Goal: Obtain resource: Download file/media

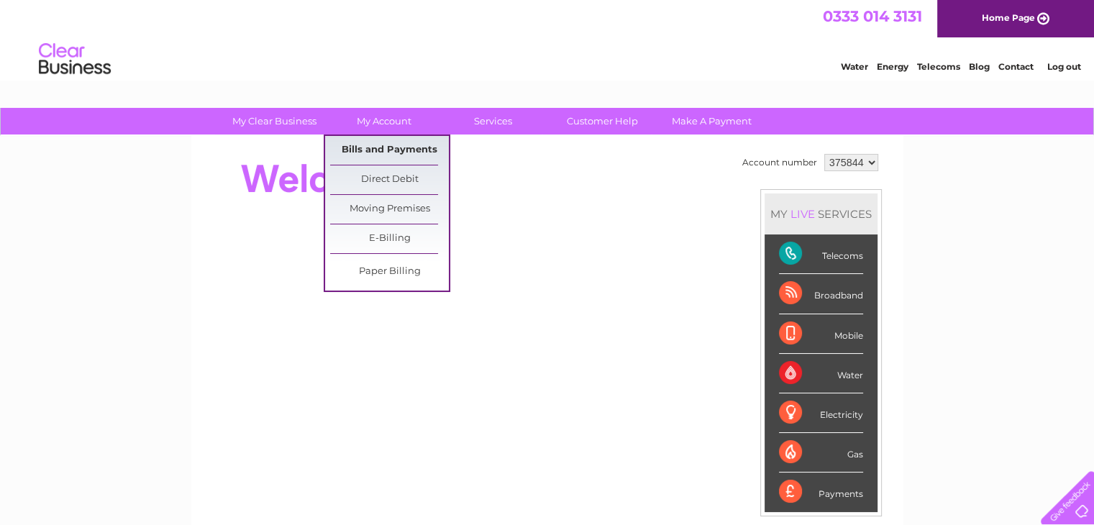
click at [397, 143] on link "Bills and Payments" at bounding box center [389, 150] width 119 height 29
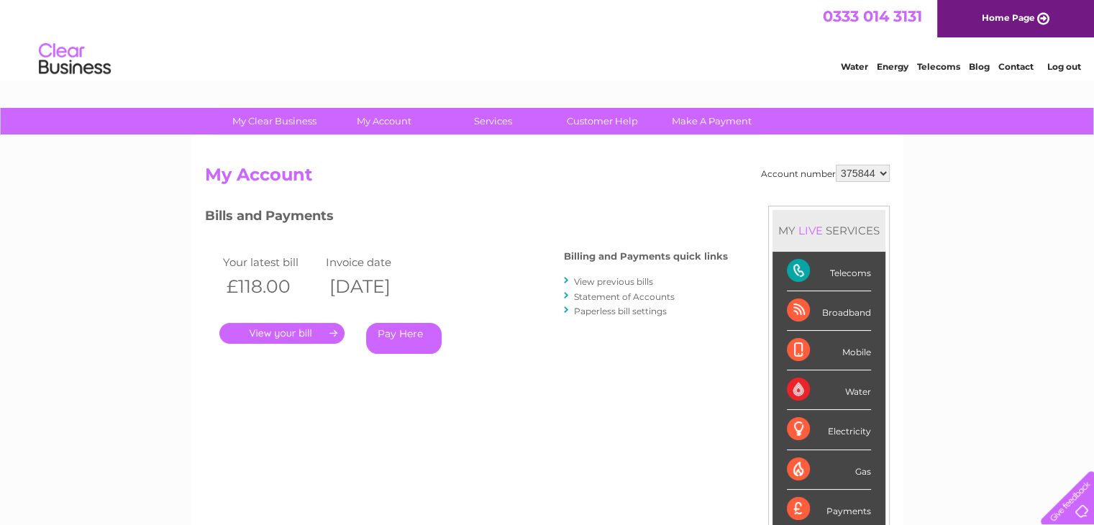
click at [322, 324] on link "." at bounding box center [281, 333] width 125 height 21
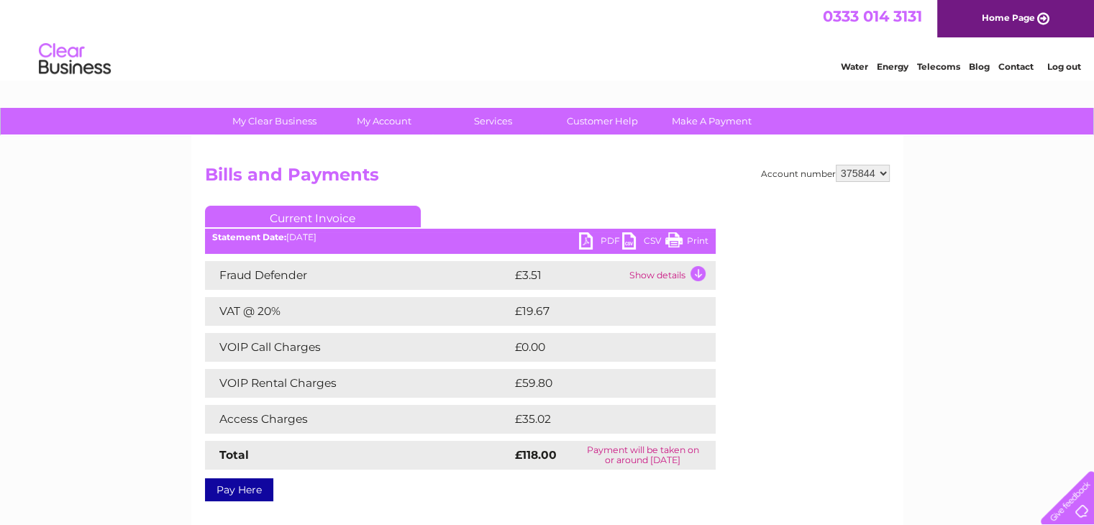
click at [608, 234] on link "PDF" at bounding box center [600, 242] width 43 height 21
